Goal: Find specific page/section: Find specific page/section

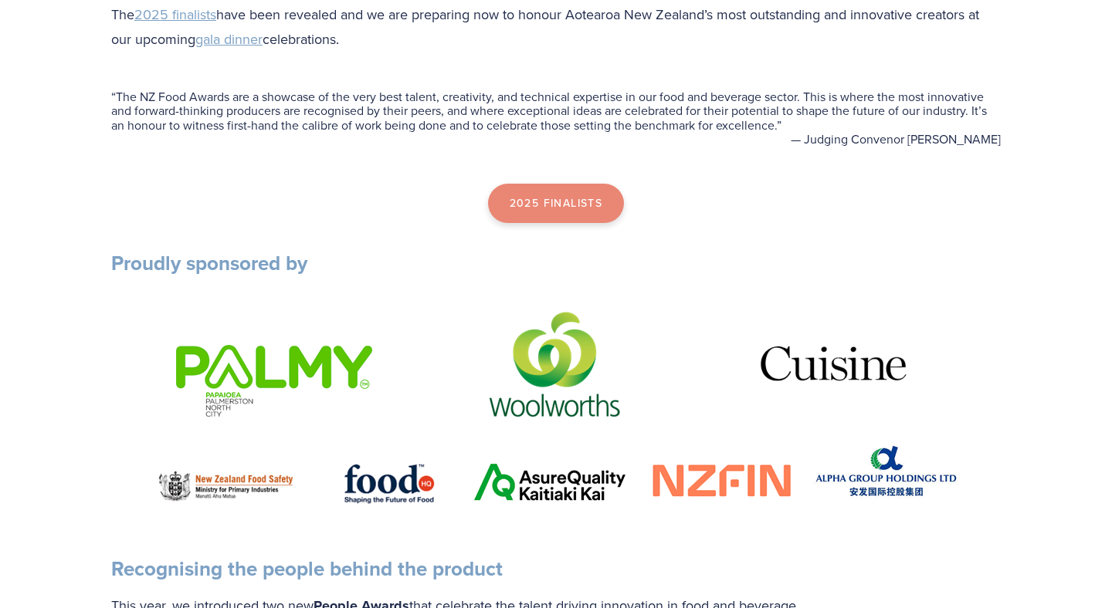
scroll to position [623, 0]
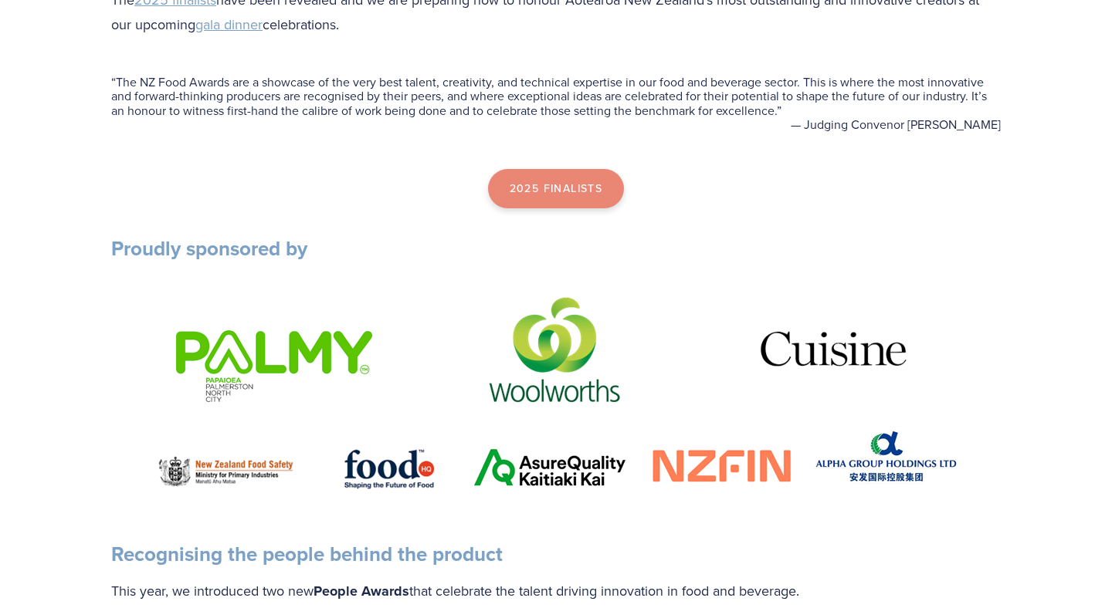
click at [556, 196] on link "2025 Finalists" at bounding box center [556, 189] width 137 height 40
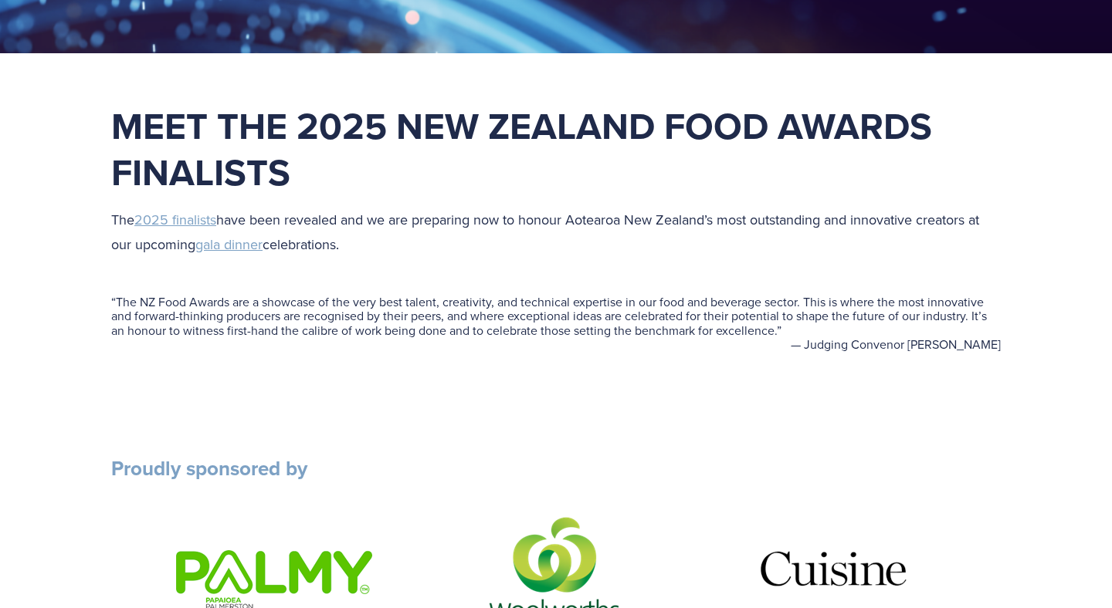
scroll to position [0, 0]
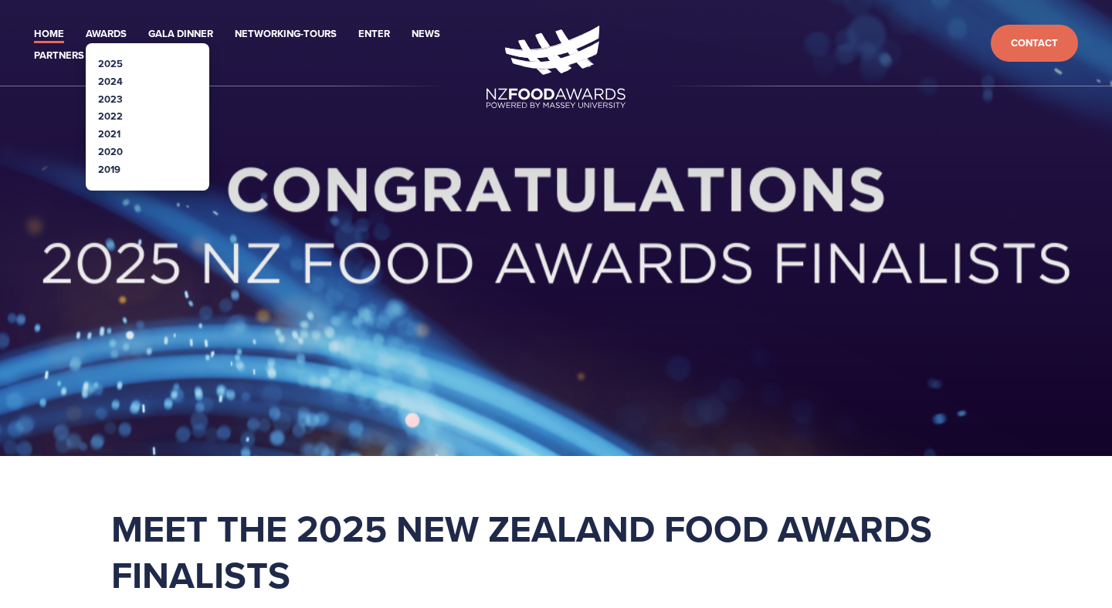
click at [117, 57] on link "2025" at bounding box center [110, 63] width 25 height 15
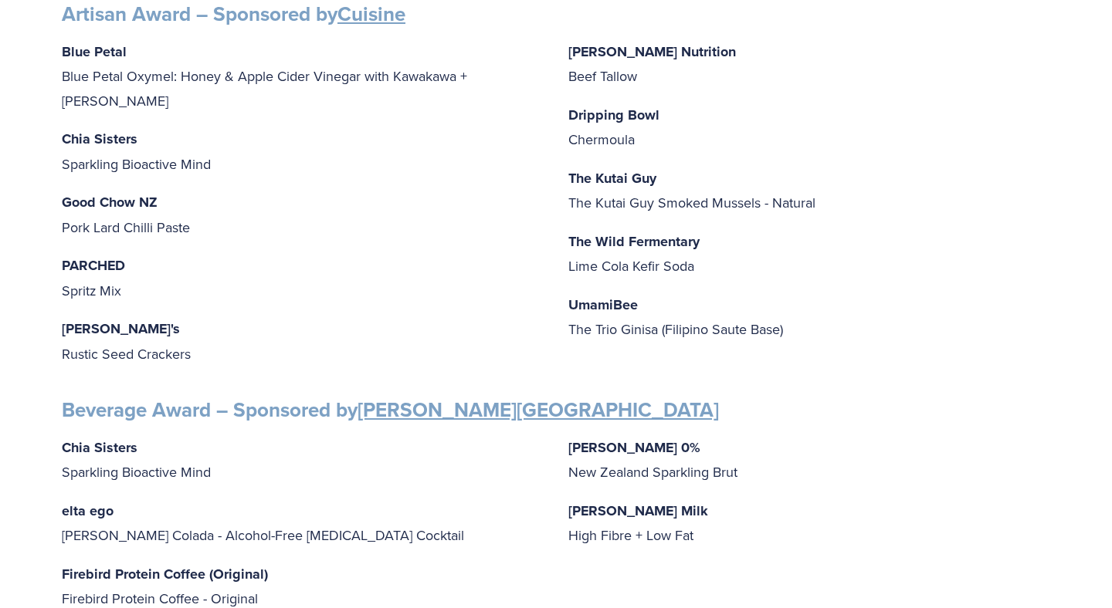
scroll to position [824, 0]
